Goal: Transaction & Acquisition: Purchase product/service

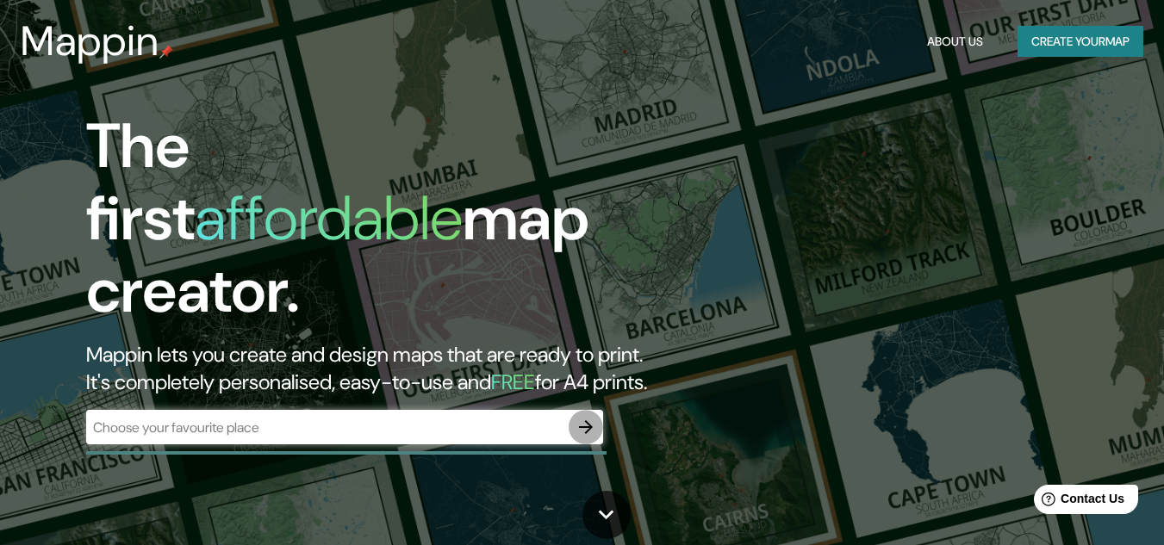
click at [585, 417] on icon "button" at bounding box center [585, 427] width 21 height 21
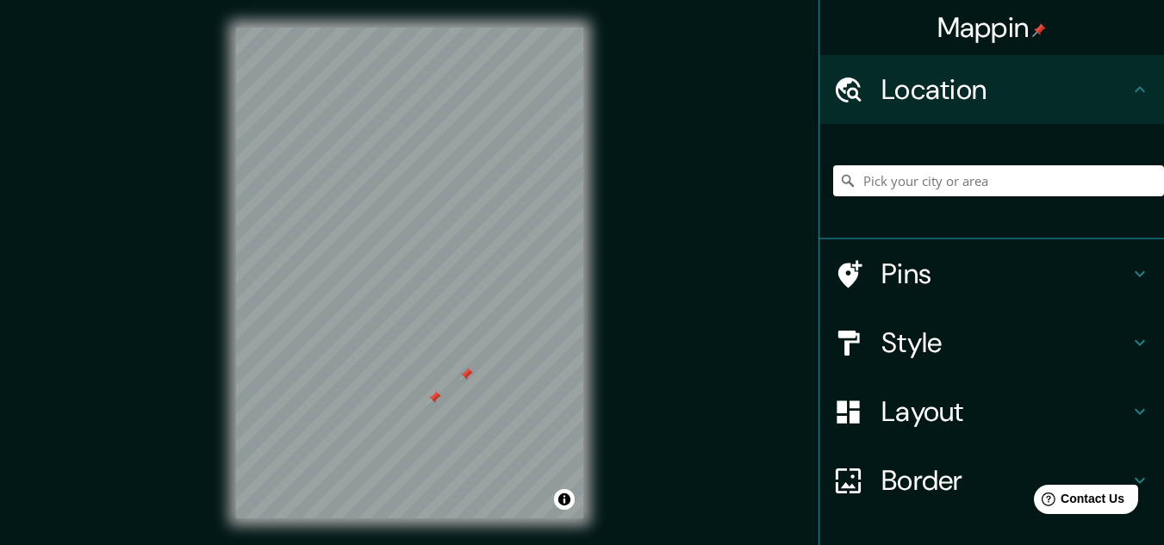
click at [438, 396] on div at bounding box center [434, 398] width 14 height 14
click at [467, 375] on div at bounding box center [466, 375] width 14 height 14
click at [899, 182] on input "Pick your city or area" at bounding box center [998, 180] width 331 height 31
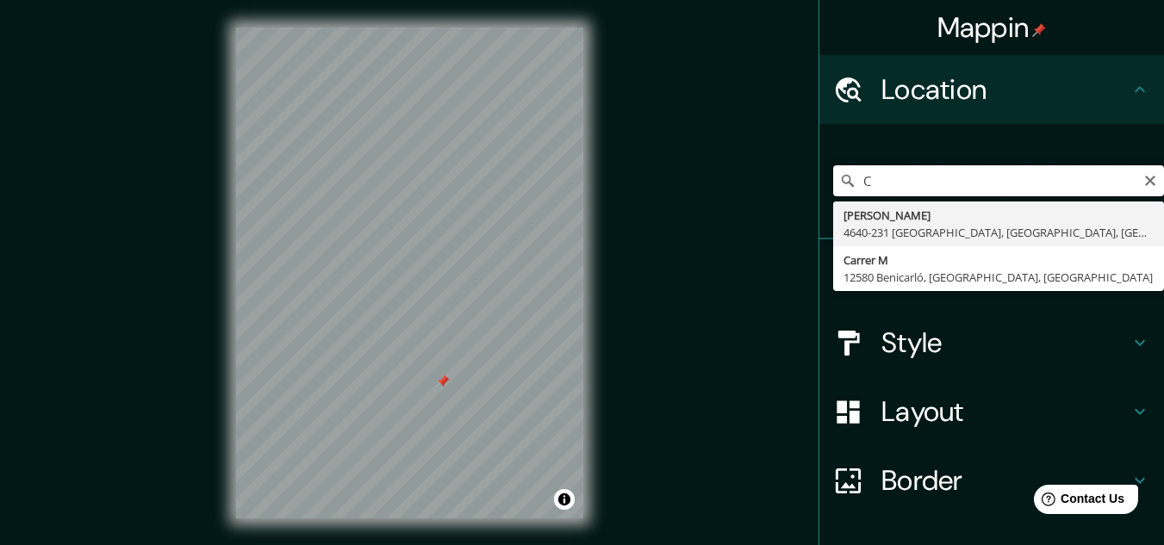
type input "C"
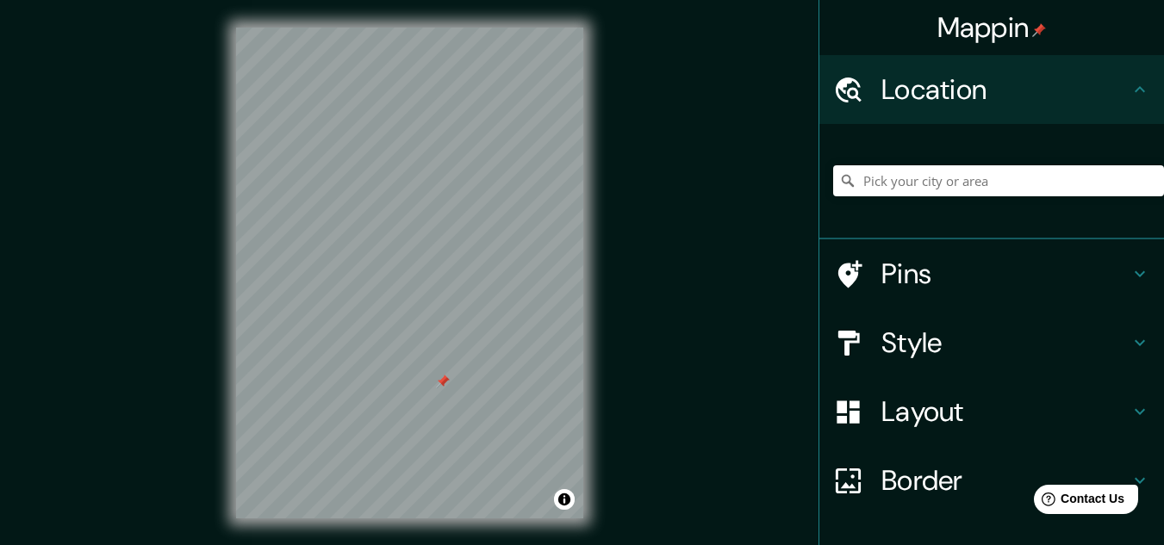
click at [747, 168] on div "Mappin Location Pins Style Layout Border Choose a border. Hint : you can make l…" at bounding box center [582, 287] width 1164 height 574
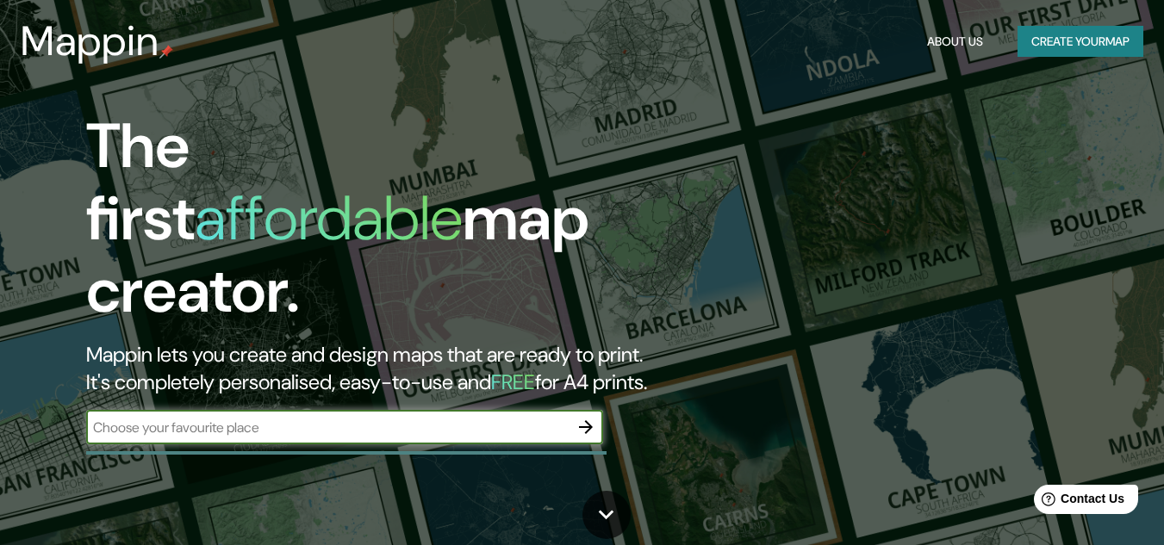
click at [1039, 36] on button "Create your map" at bounding box center [1080, 42] width 126 height 32
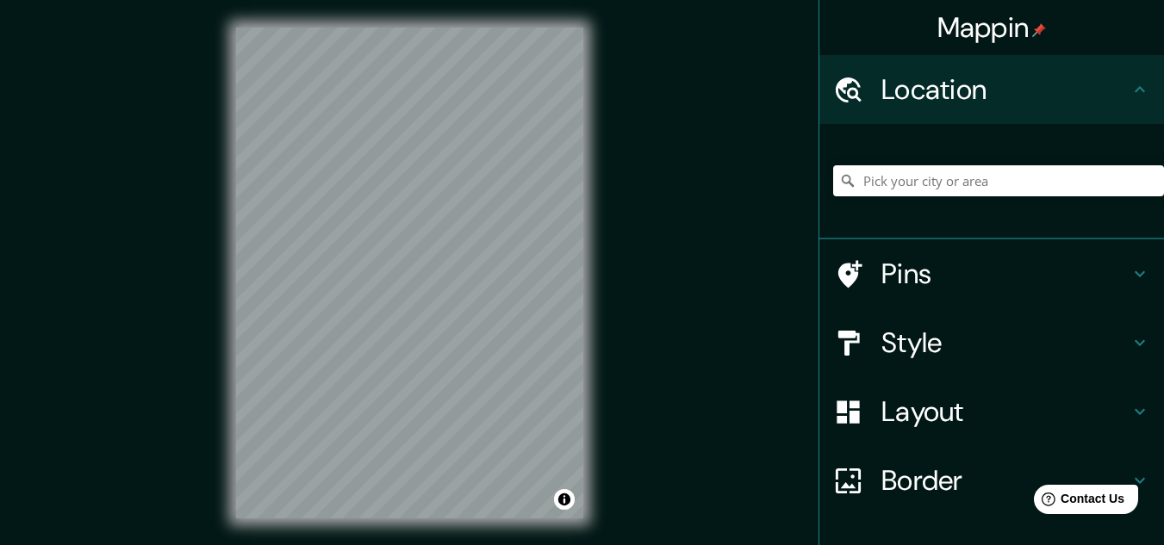
click at [72, 241] on div "Mappin Location Pins Style Layout Border Choose a border. Hint : you can make l…" at bounding box center [582, 287] width 1164 height 574
click at [68, 232] on div "Mappin Location Pins Style Layout Border Choose a border. Hint : you can make l…" at bounding box center [582, 287] width 1164 height 574
click at [196, 242] on div "Mappin Location Pins Style Layout Border Choose a border. Hint : you can make l…" at bounding box center [582, 287] width 1164 height 574
drag, startPoint x: 373, startPoint y: 374, endPoint x: 383, endPoint y: 376, distance: 10.7
click at [383, 382] on div at bounding box center [390, 389] width 14 height 14
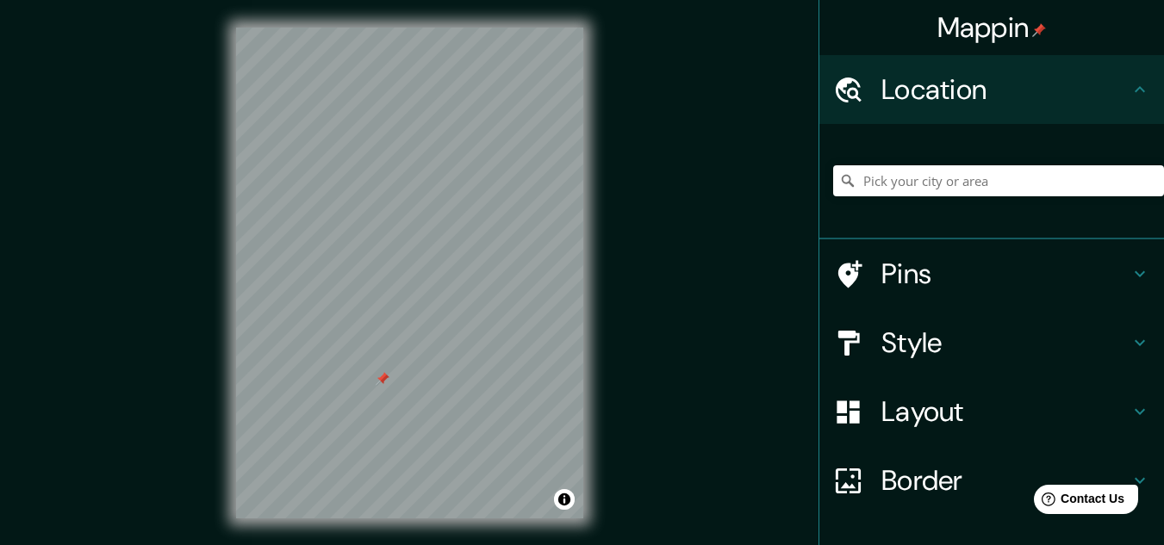
click at [383, 376] on div at bounding box center [383, 379] width 14 height 14
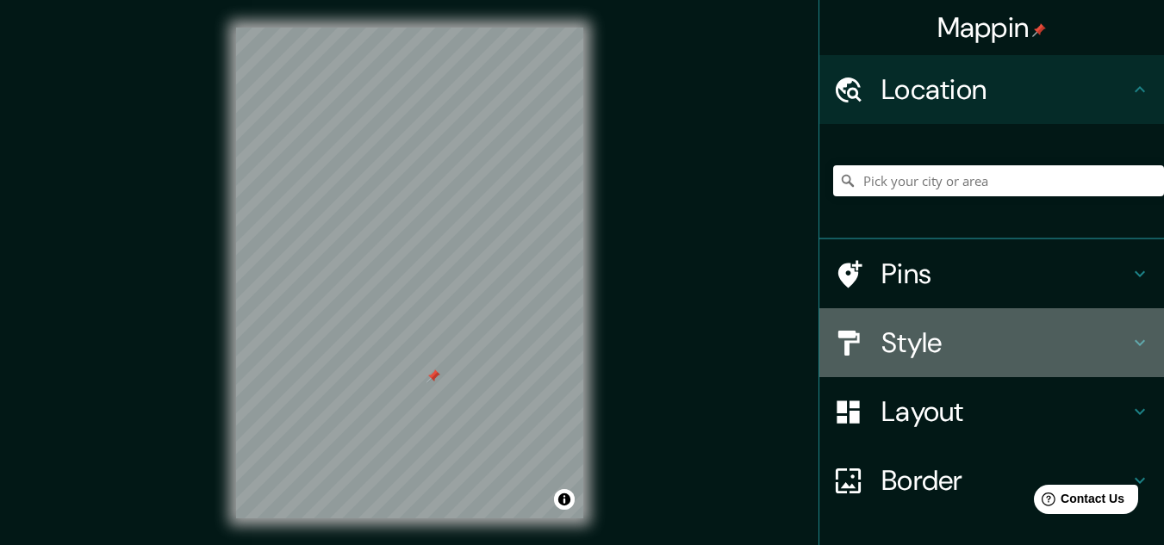
click at [926, 350] on h4 "Style" at bounding box center [1005, 343] width 248 height 34
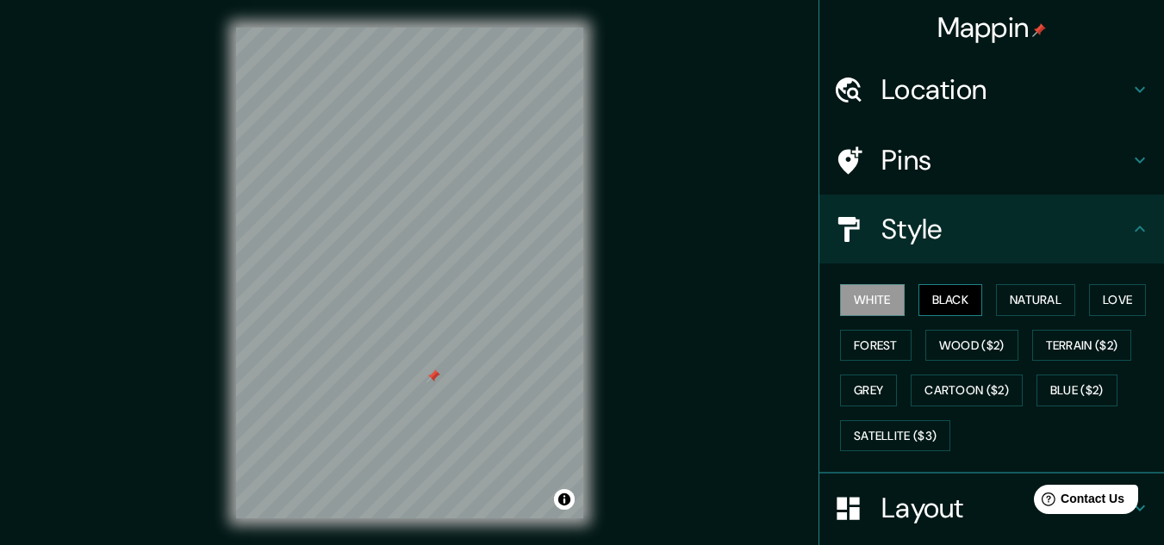
click at [926, 306] on button "Black" at bounding box center [950, 300] width 65 height 32
click at [1014, 293] on button "Natural" at bounding box center [1035, 300] width 79 height 32
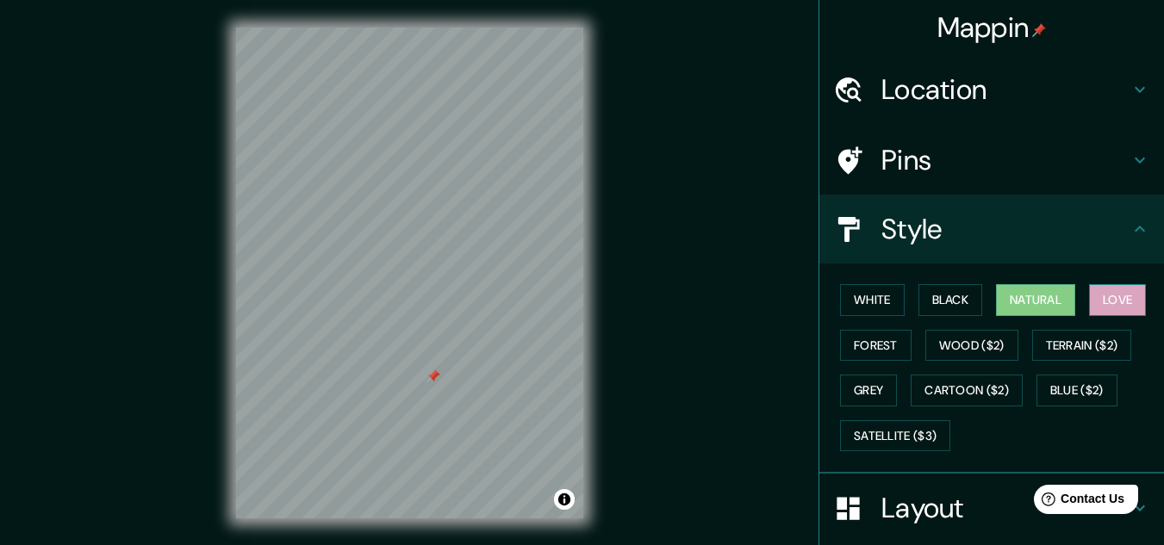
click at [1115, 306] on button "Love" at bounding box center [1117, 300] width 57 height 32
click at [873, 341] on button "Forest" at bounding box center [875, 346] width 71 height 32
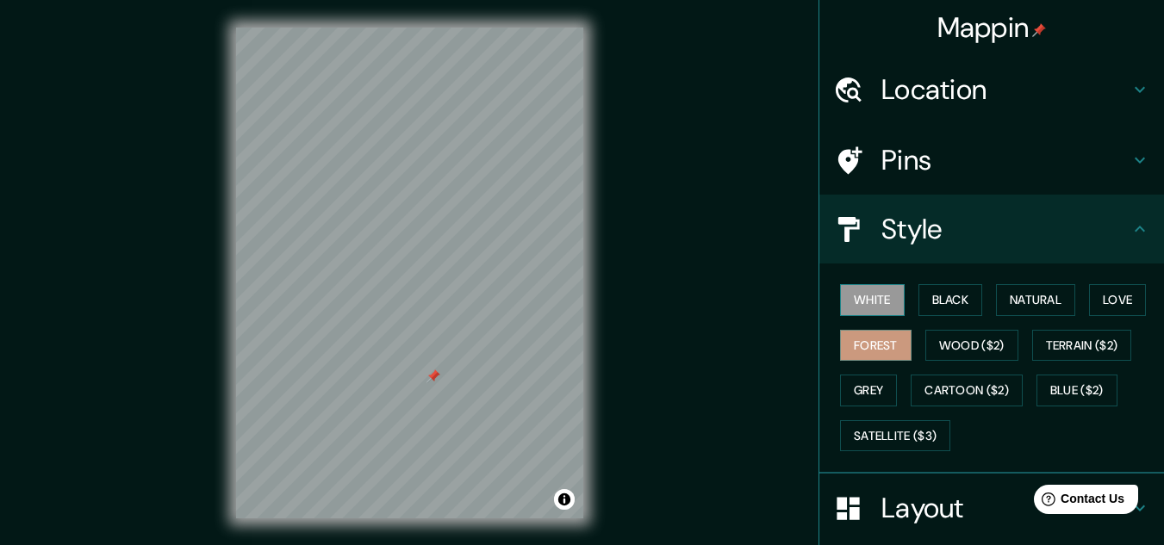
click at [867, 311] on button "White" at bounding box center [872, 300] width 65 height 32
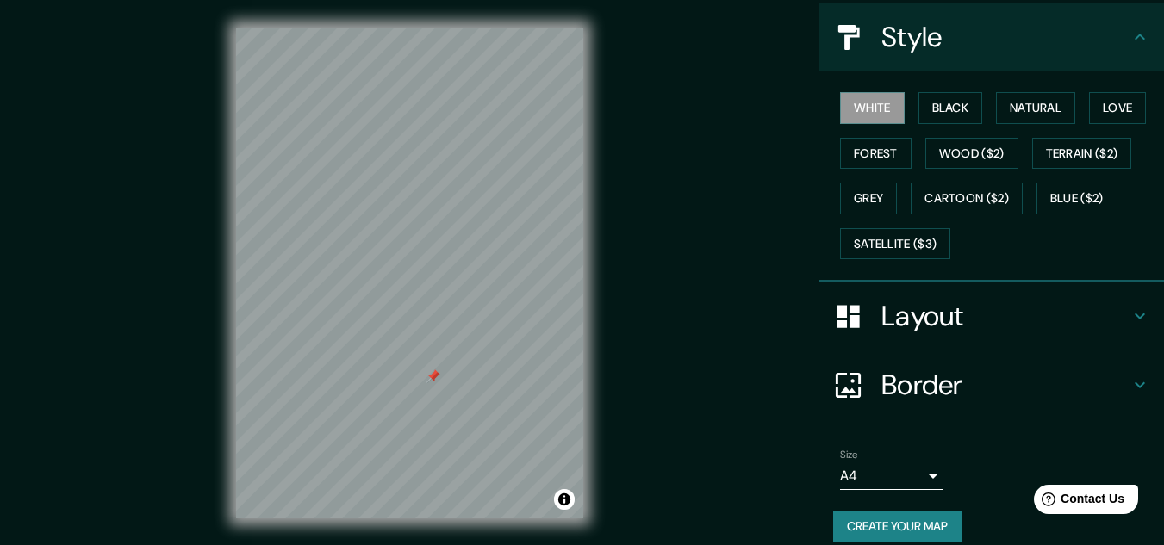
click at [967, 314] on h4 "Layout" at bounding box center [1005, 316] width 248 height 34
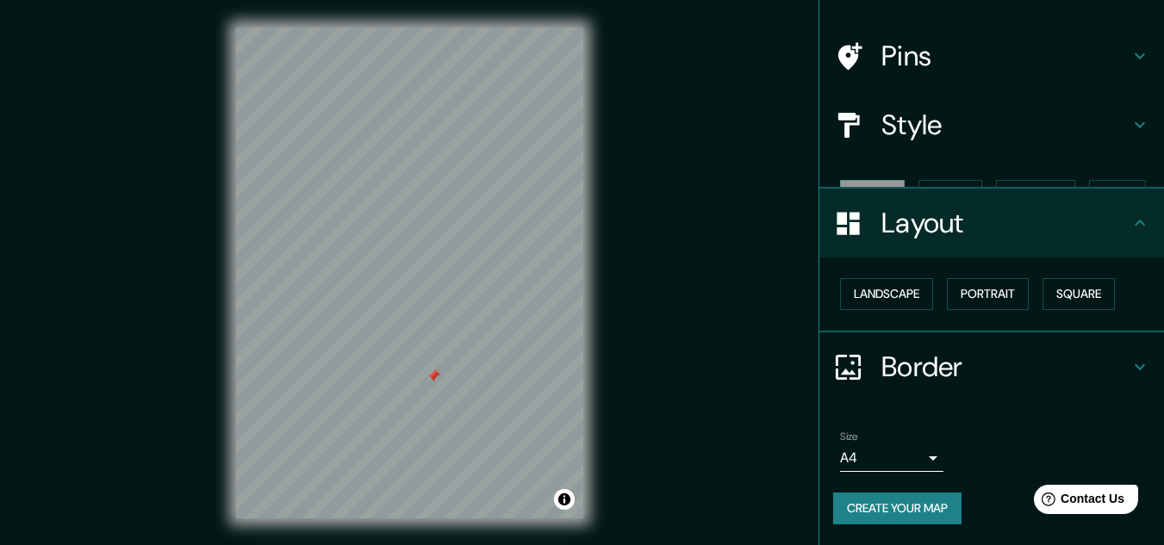
scroll to position [74, 0]
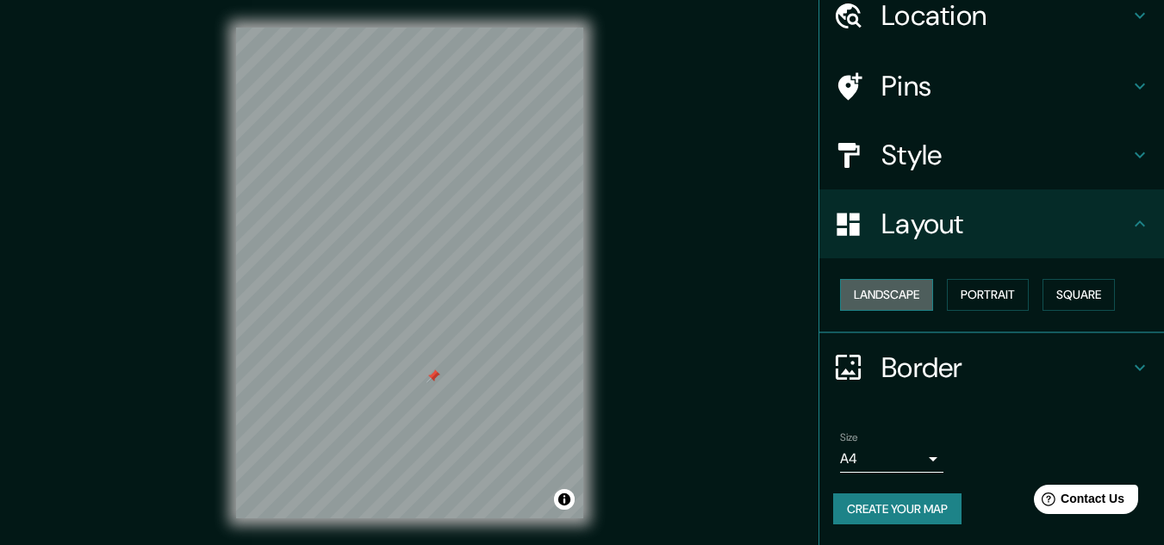
click at [906, 306] on button "Landscape" at bounding box center [886, 295] width 93 height 32
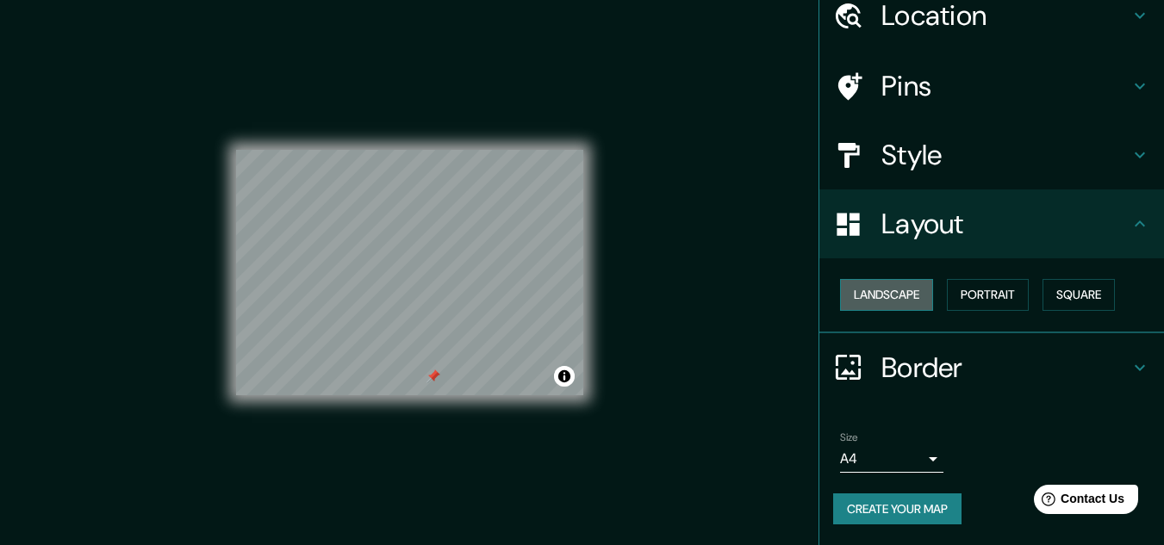
click at [897, 290] on button "Landscape" at bounding box center [886, 295] width 93 height 32
click at [947, 290] on button "Portrait" at bounding box center [988, 295] width 82 height 32
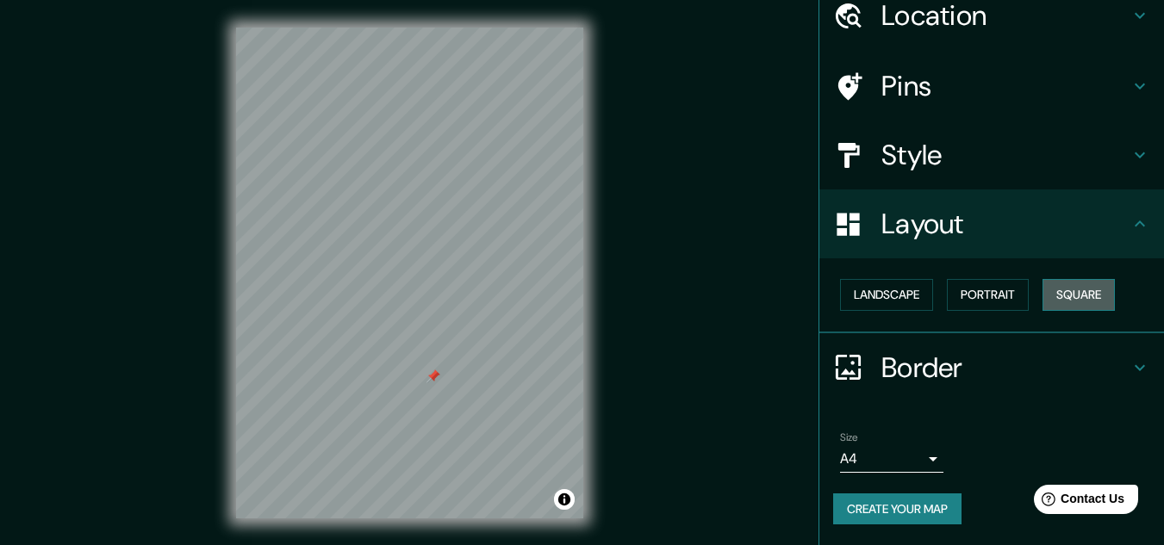
click at [1077, 286] on button "Square" at bounding box center [1078, 295] width 72 height 32
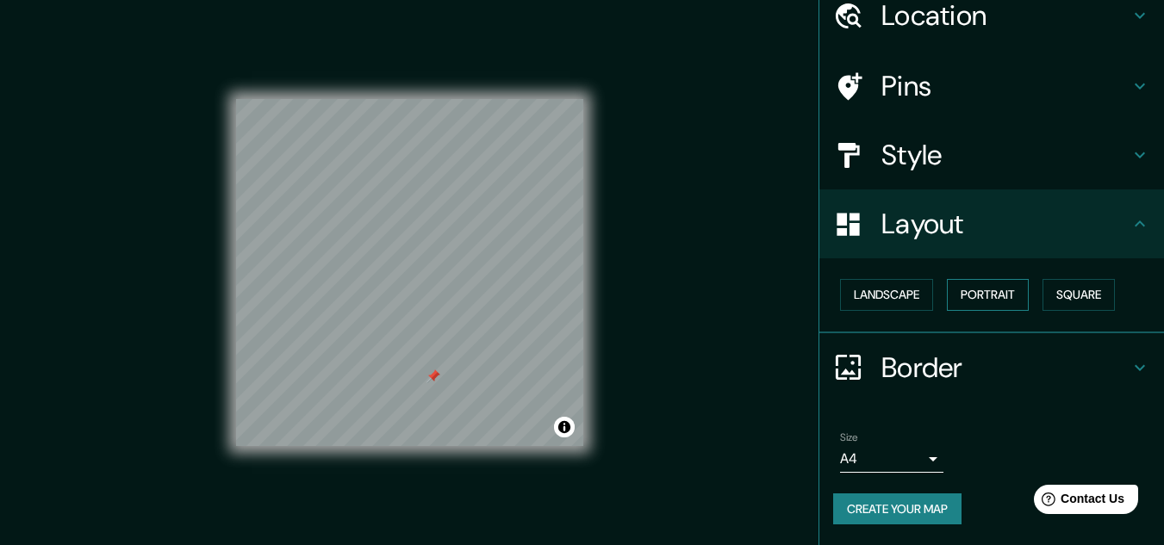
click at [972, 296] on button "Portrait" at bounding box center [988, 295] width 82 height 32
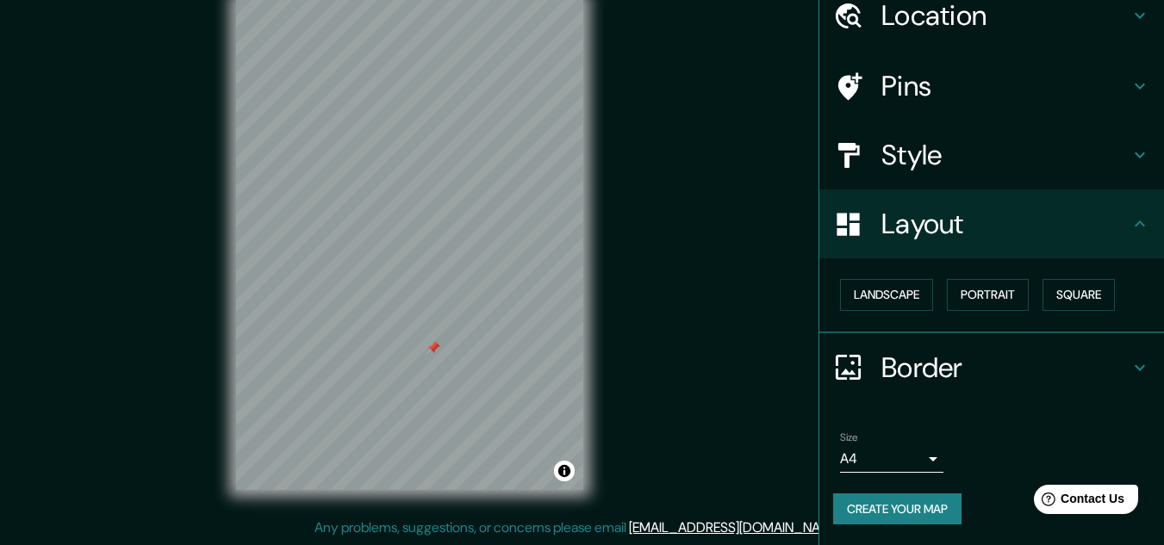
click at [905, 470] on body "Mappin Location Pins Style Layout Landscape Portrait Square Border Choose a bor…" at bounding box center [582, 244] width 1164 height 545
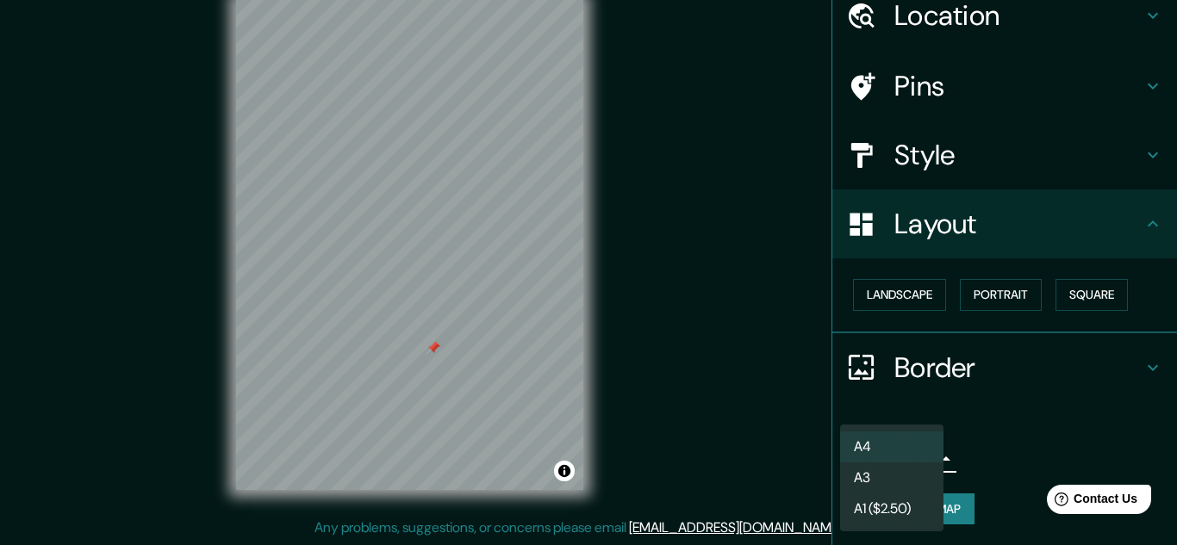
click at [883, 479] on li "A3" at bounding box center [891, 478] width 103 height 31
type input "a4"
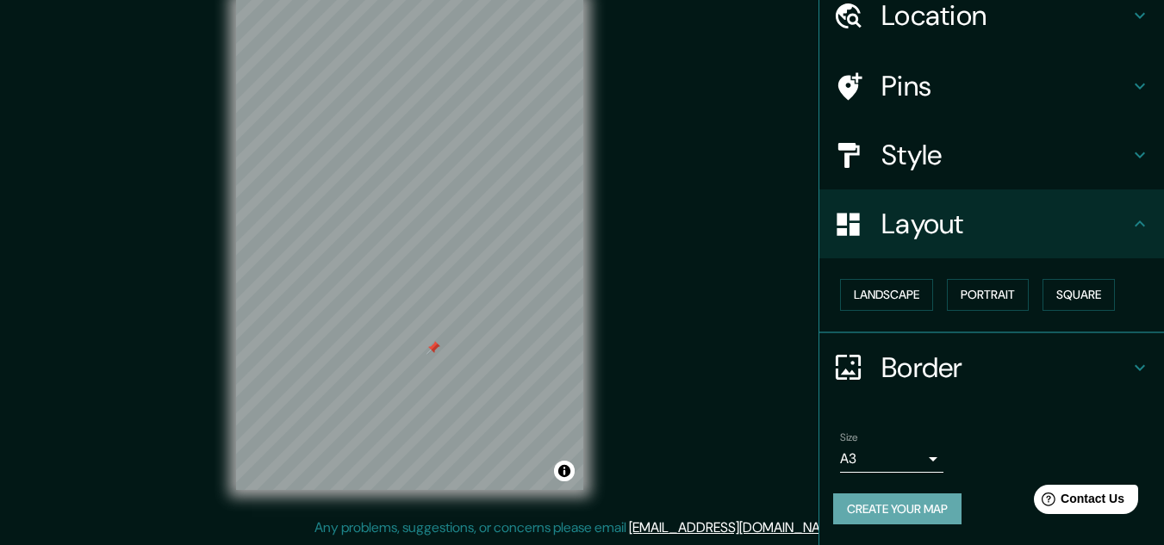
click at [848, 503] on button "Create your map" at bounding box center [897, 510] width 128 height 32
